Goal: Navigation & Orientation: Understand site structure

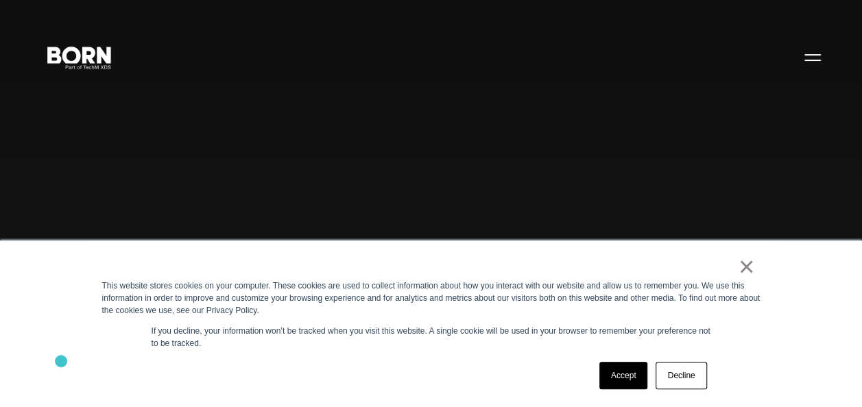
click at [61, 361] on div "× This website stores cookies on your computer. These cookies are used to colle…" at bounding box center [431, 324] width 862 height 167
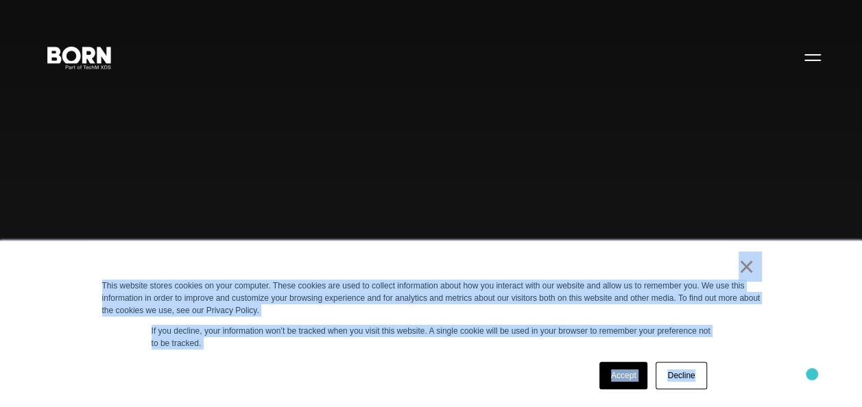
drag, startPoint x: 710, startPoint y: 246, endPoint x: 814, endPoint y: 374, distance: 164.8
click at [814, 374] on div "× This website stores cookies on your computer. These cookies are used to colle…" at bounding box center [431, 324] width 862 height 167
drag, startPoint x: 814, startPoint y: 374, endPoint x: 750, endPoint y: 368, distance: 64.0
click at [750, 368] on div "× This website stores cookies on your computer. These cookies are used to colle…" at bounding box center [430, 324] width 685 height 166
click at [773, 350] on div "× This website stores cookies on your computer. These cookies are used to colle…" at bounding box center [431, 324] width 862 height 167
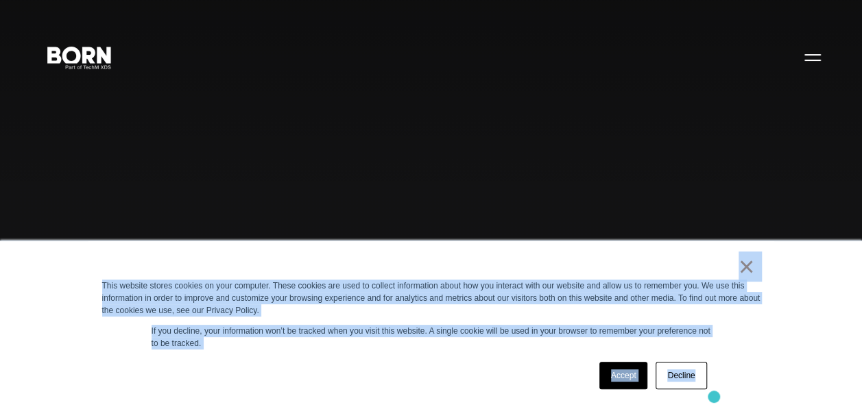
drag, startPoint x: 513, startPoint y: 251, endPoint x: 713, endPoint y: 396, distance: 246.9
click at [713, 396] on div "× This website stores cookies on your computer. These cookies are used to colle…" at bounding box center [430, 324] width 685 height 166
click at [491, 352] on div "× This website stores cookies on your computer. These cookies are used to colle…" at bounding box center [430, 324] width 685 height 166
drag, startPoint x: 723, startPoint y: 267, endPoint x: 779, endPoint y: 370, distance: 116.9
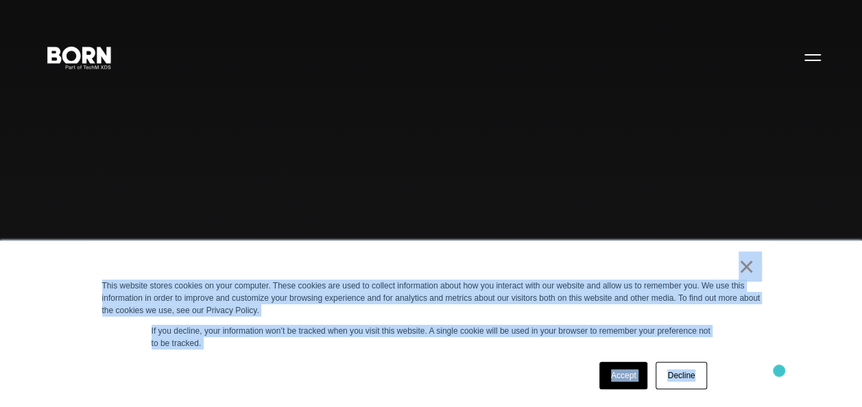
click at [779, 370] on div "× This website stores cookies on your computer. These cookies are used to colle…" at bounding box center [431, 324] width 862 height 167
drag, startPoint x: 779, startPoint y: 370, endPoint x: 720, endPoint y: 387, distance: 60.5
click at [720, 387] on div "× This website stores cookies on your computer. These cookies are used to colle…" at bounding box center [430, 324] width 685 height 166
click at [523, 373] on div "Accept Decline" at bounding box center [406, 376] width 609 height 36
drag, startPoint x: 698, startPoint y: 266, endPoint x: 764, endPoint y: 336, distance: 96.0
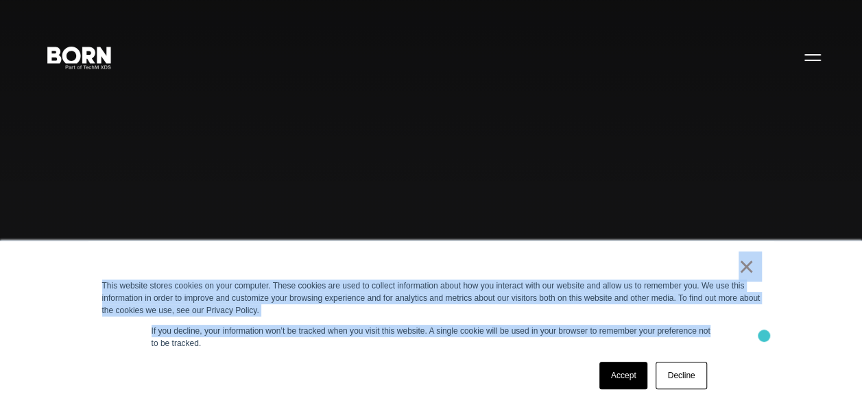
click at [764, 336] on div "× This website stores cookies on your computer. These cookies are used to colle…" at bounding box center [430, 324] width 685 height 166
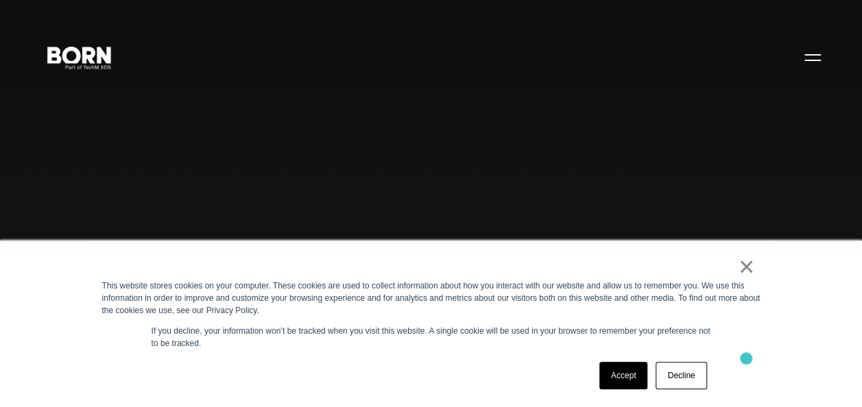
drag, startPoint x: 764, startPoint y: 336, endPoint x: 746, endPoint y: 358, distance: 28.8
click at [746, 358] on div "× This website stores cookies on your computer. These cookies are used to colle…" at bounding box center [430, 324] width 685 height 166
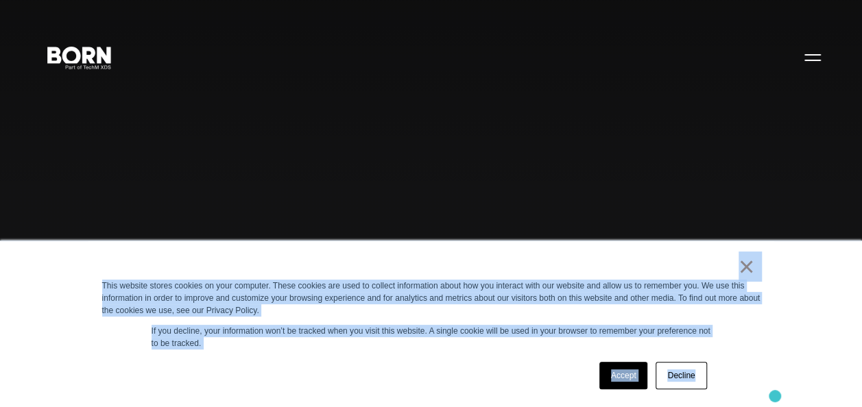
drag, startPoint x: 633, startPoint y: 263, endPoint x: 775, endPoint y: 395, distance: 193.0
click at [775, 395] on div "× This website stores cookies on your computer. These cookies are used to colle…" at bounding box center [431, 324] width 862 height 167
click at [459, 382] on div "Accept Decline" at bounding box center [406, 376] width 609 height 36
drag, startPoint x: 690, startPoint y: 267, endPoint x: 714, endPoint y: 401, distance: 135.8
click at [714, 401] on div "× This website stores cookies on your computer. These cookies are used to colle…" at bounding box center [430, 324] width 685 height 166
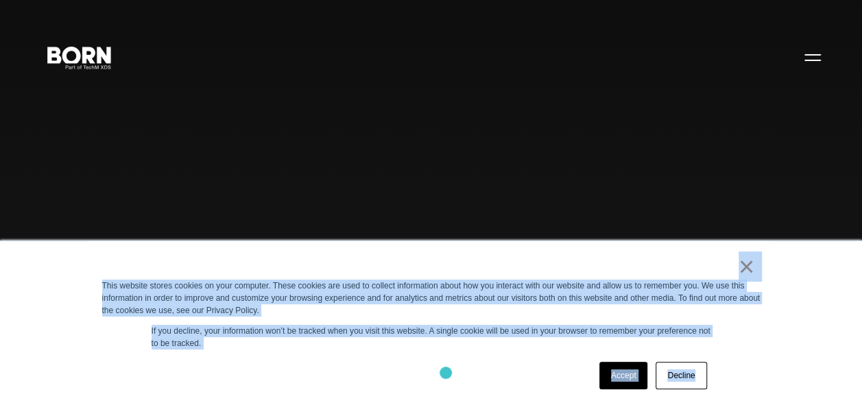
click at [446, 373] on div "Accept Decline" at bounding box center [406, 376] width 609 height 36
drag, startPoint x: 682, startPoint y: 271, endPoint x: 799, endPoint y: 388, distance: 165.3
click at [799, 388] on div "× This website stores cookies on your computer. These cookies are used to colle…" at bounding box center [431, 324] width 862 height 167
drag, startPoint x: 799, startPoint y: 388, endPoint x: 738, endPoint y: 319, distance: 92.2
click at [738, 319] on div "× This website stores cookies on your computer. These cookies are used to colle…" at bounding box center [430, 324] width 685 height 166
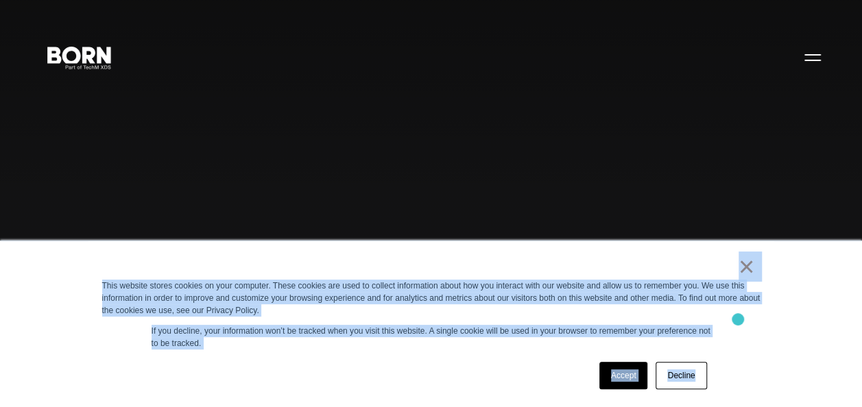
click at [735, 328] on div "× This website stores cookies on your computer. These cookies are used to colle…" at bounding box center [430, 324] width 685 height 166
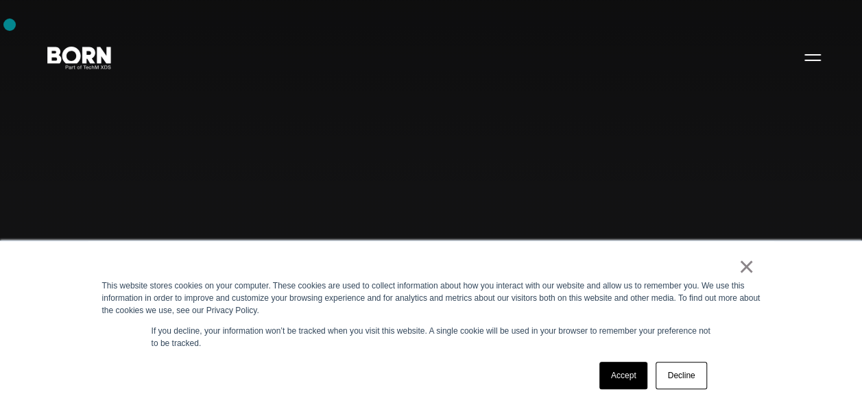
click at [10, 23] on div "Combining creative, content, and commerce to drive change. Imagine, build, and …" at bounding box center [431, 203] width 862 height 407
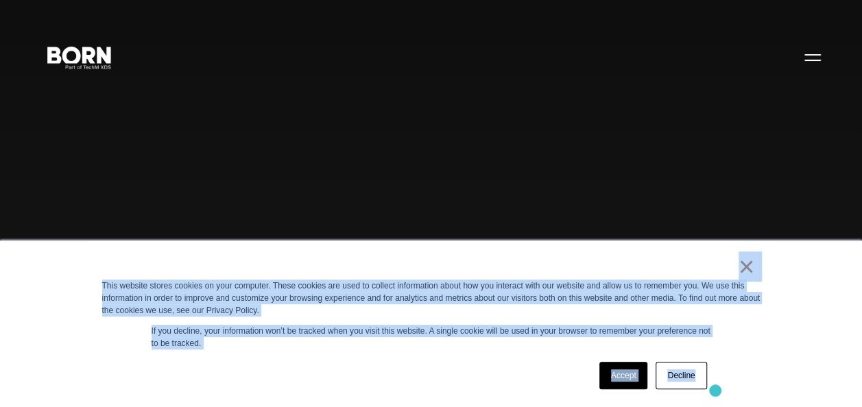
drag, startPoint x: 208, startPoint y: 265, endPoint x: 715, endPoint y: 391, distance: 522.0
click at [715, 391] on div "× This website stores cookies on your computer. These cookies are used to colle…" at bounding box center [430, 324] width 685 height 166
click at [480, 366] on div "Accept Decline" at bounding box center [406, 376] width 609 height 36
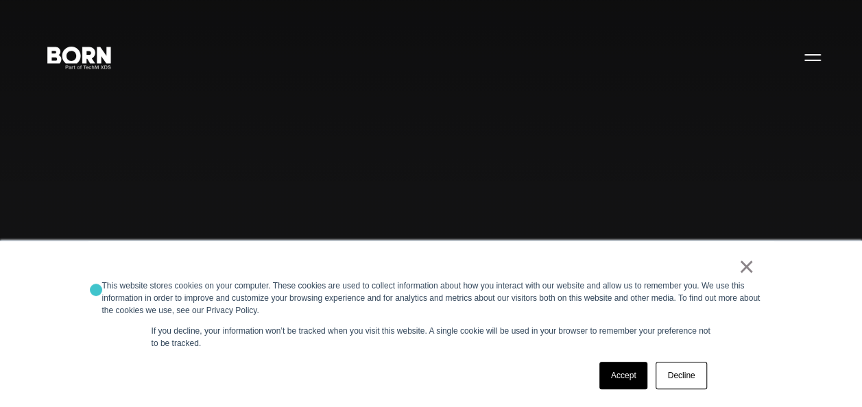
click at [96, 290] on div "× This website stores cookies on your computer. These cookies are used to colle…" at bounding box center [430, 324] width 685 height 166
